Goal: Transaction & Acquisition: Purchase product/service

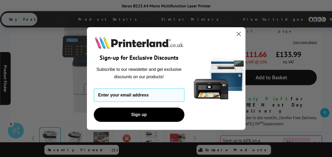
scroll to position [171, 0]
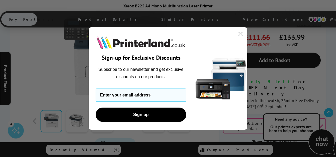
click at [241, 35] on circle "Close dialog" at bounding box center [240, 34] width 9 height 9
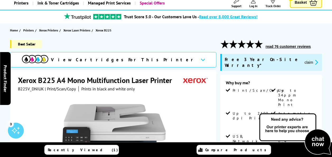
scroll to position [24, 0]
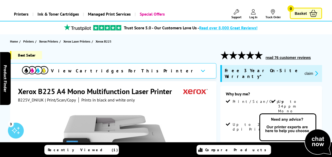
click at [136, 90] on h1 "Xerox B225 A4 Mono Multifunction Laser Printer" at bounding box center [97, 91] width 159 height 10
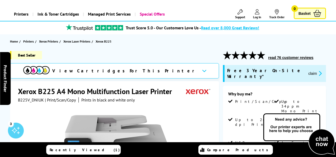
click at [0, 0] on div "Price Match Promise* We won't be beaten on price …even on ink & toner cartridge…" at bounding box center [0, 0] width 0 height 0
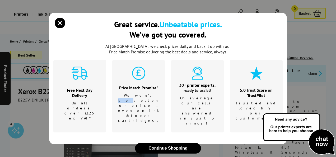
click at [136, 90] on div "Price Match Promise* We won't be beaten on price …even on ink & toner cartridge…" at bounding box center [138, 104] width 41 height 38
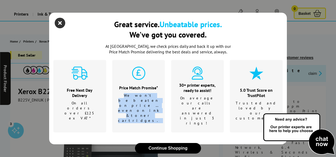
click at [60, 26] on icon "close modal" at bounding box center [60, 23] width 11 height 11
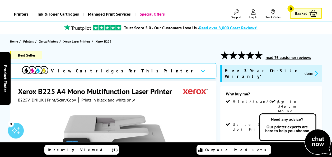
click at [93, 90] on h1 "Xerox B225 A4 Mono Multifunction Laser Printer" at bounding box center [97, 91] width 159 height 10
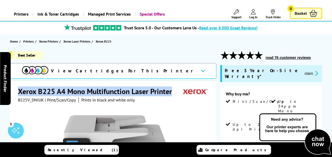
click at [93, 90] on h1 "Xerox B225 A4 Mono Multifunction Laser Printer" at bounding box center [97, 91] width 159 height 10
copy div "Xerox B225 A4 Mono Multifunction Laser Printer"
